Goal: Task Accomplishment & Management: Manage account settings

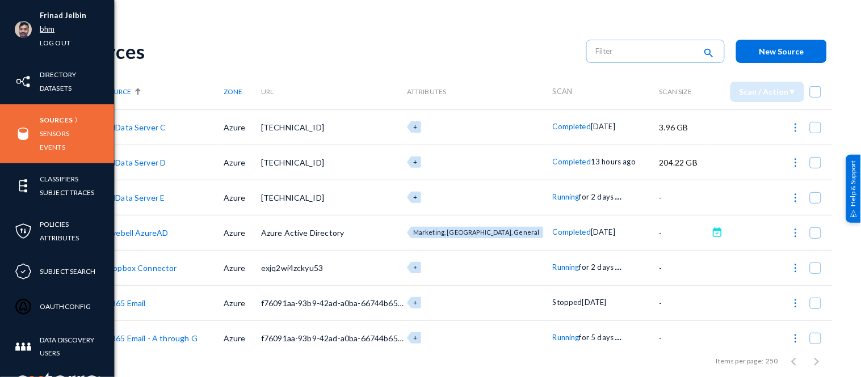
scroll to position [110, 0]
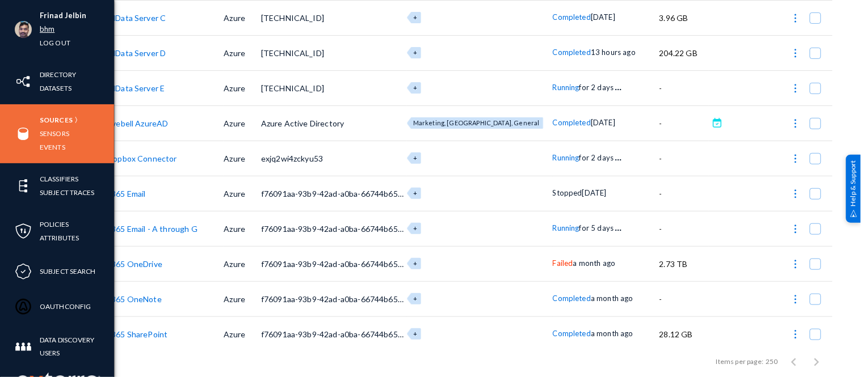
click at [43, 29] on link "bhm" at bounding box center [47, 29] width 15 height 13
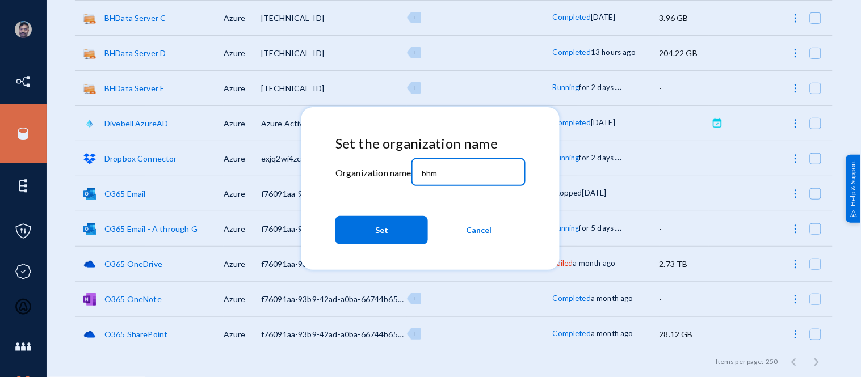
drag, startPoint x: 442, startPoint y: 173, endPoint x: 416, endPoint y: 171, distance: 25.6
click at [416, 171] on div "bhm" at bounding box center [468, 172] width 114 height 30
type input "esagprivacy"
click at [388, 231] on button "Set" at bounding box center [381, 230] width 93 height 28
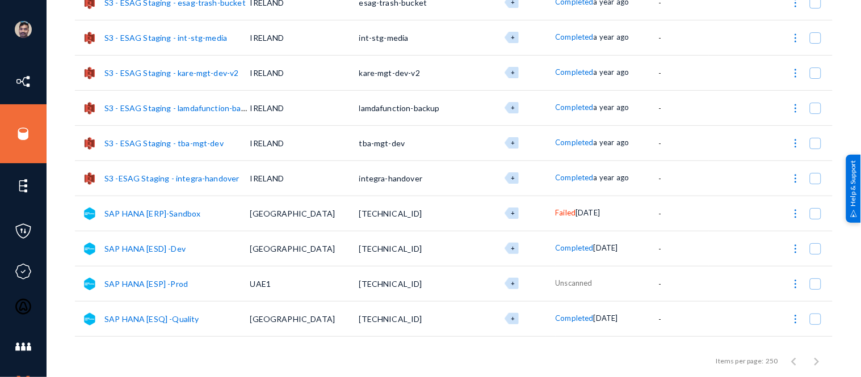
scroll to position [4346, 0]
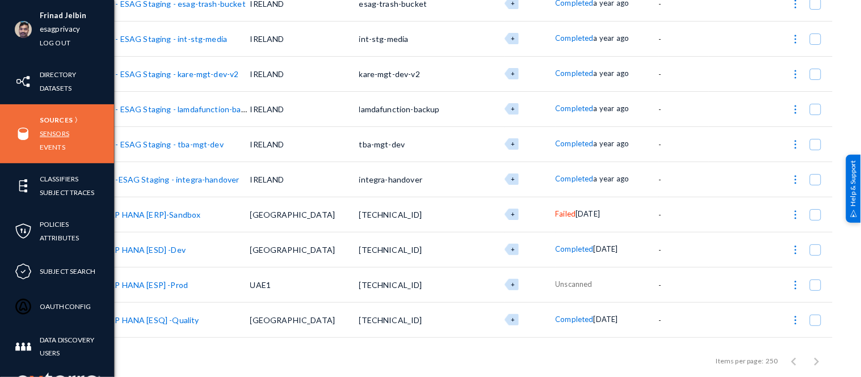
click at [61, 132] on link "Sensors" at bounding box center [55, 133] width 30 height 13
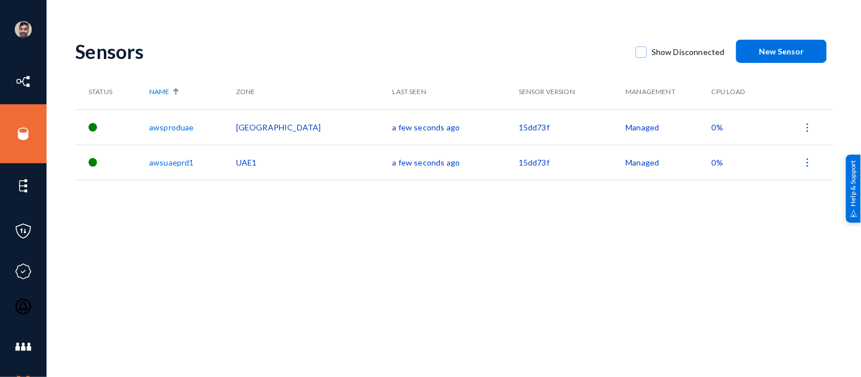
click at [194, 127] on link "awsproduae" at bounding box center [171, 128] width 44 height 10
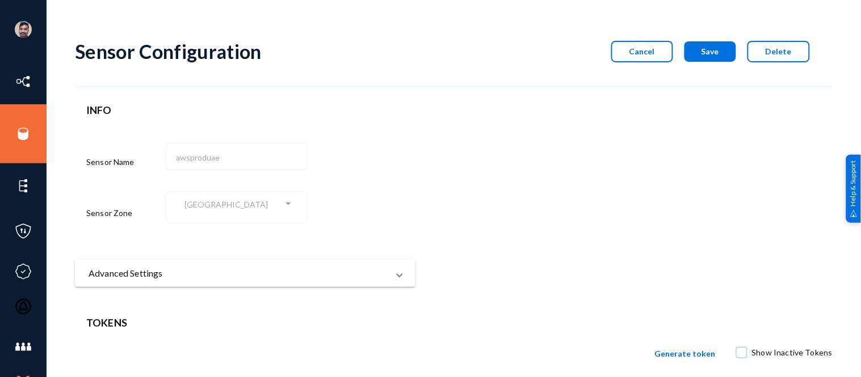
scroll to position [74, 0]
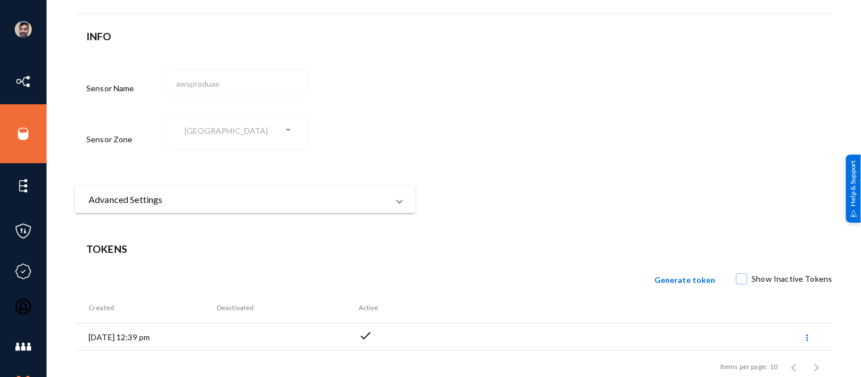
click at [367, 208] on mat-expansion-panel-header "Advanced Settings" at bounding box center [245, 199] width 341 height 27
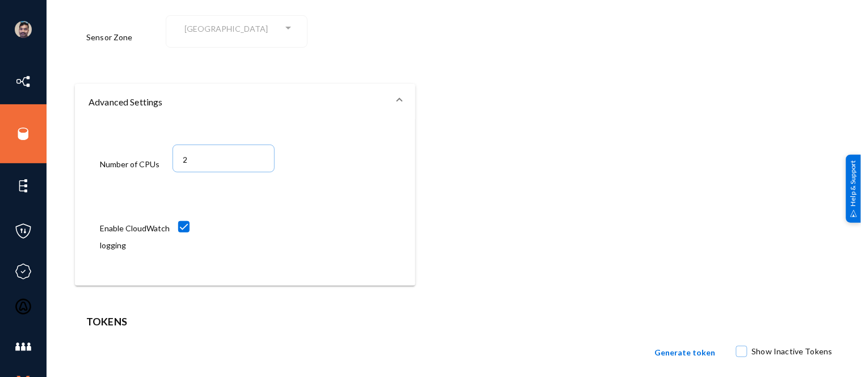
scroll to position [0, 0]
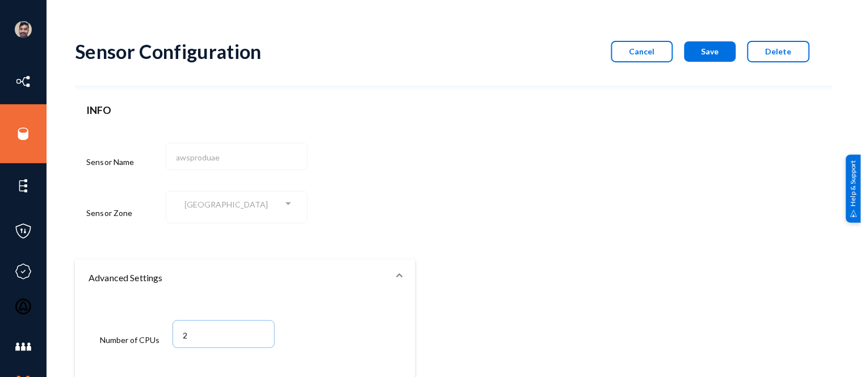
click at [640, 54] on span "Cancel" at bounding box center [642, 52] width 26 height 10
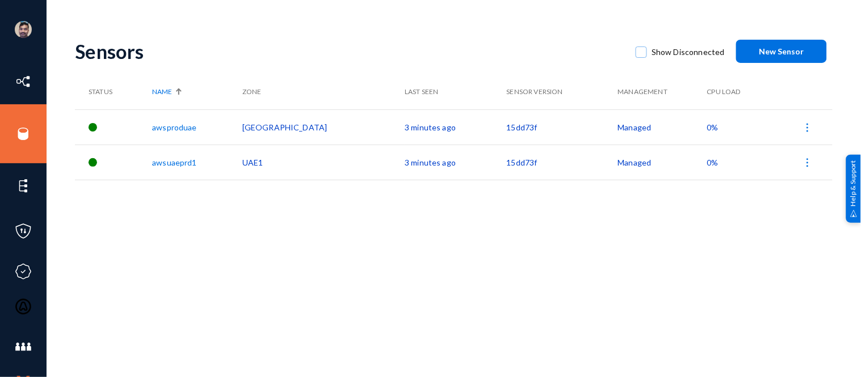
click at [183, 128] on link "awsproduae" at bounding box center [174, 128] width 44 height 10
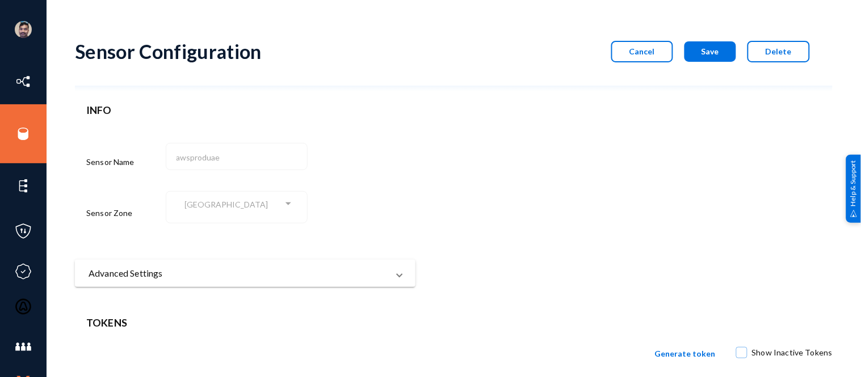
click at [243, 272] on mat-panel-title "Advanced Settings" at bounding box center [239, 274] width 300 height 14
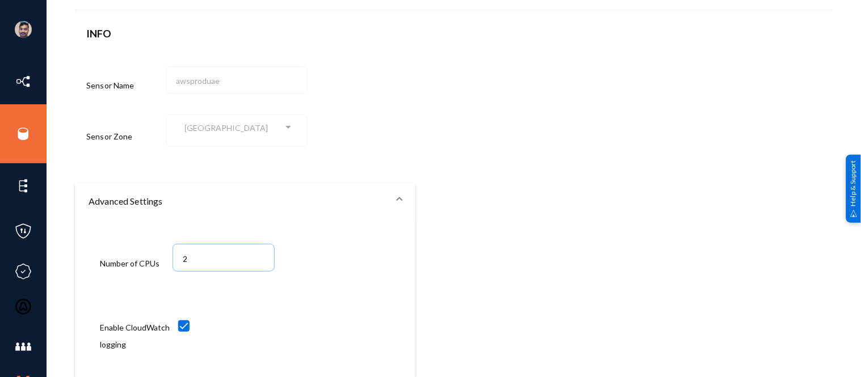
scroll to position [78, 0]
